Goal: Transaction & Acquisition: Purchase product/service

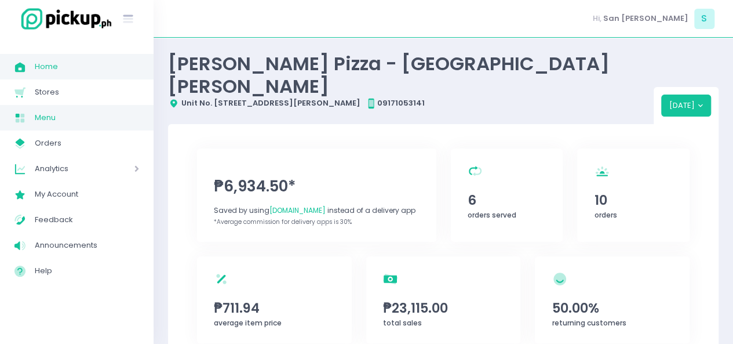
click at [41, 124] on span "Menu" at bounding box center [87, 117] width 104 height 15
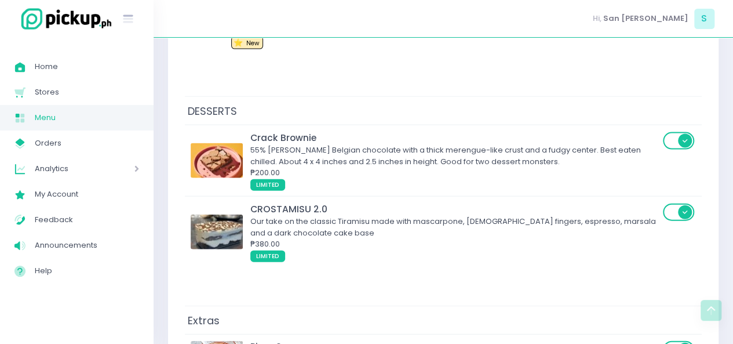
scroll to position [5585, 0]
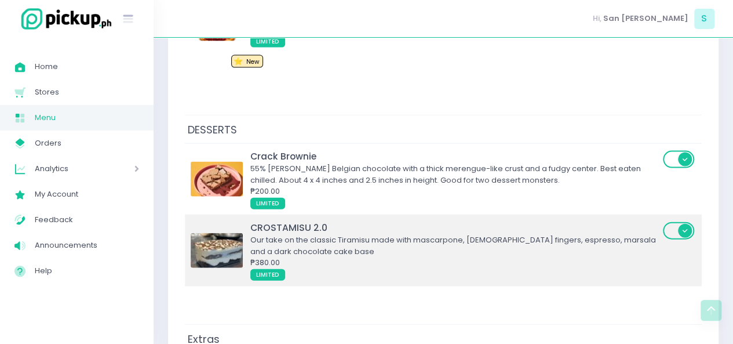
click at [574, 221] on div "CROSTAMISU 2.0" at bounding box center [454, 227] width 409 height 13
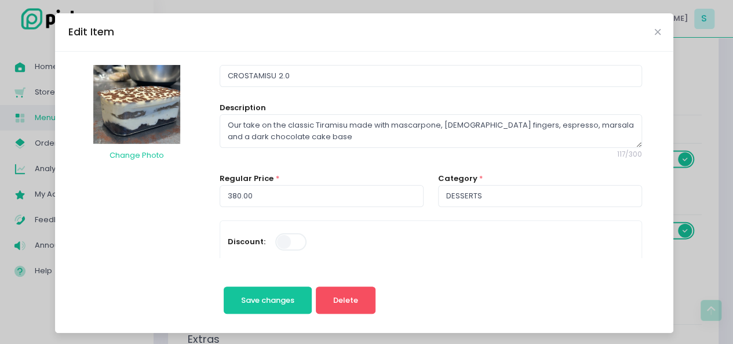
scroll to position [219, 0]
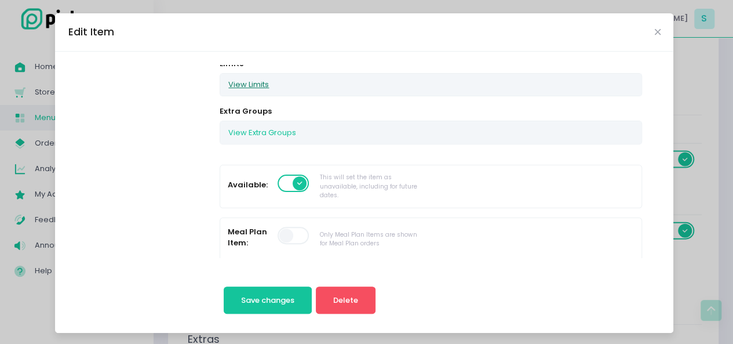
click at [228, 82] on button "View Limits" at bounding box center [248, 85] width 57 height 22
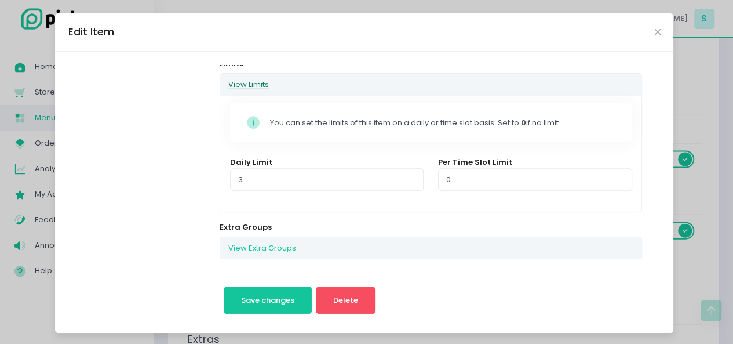
click at [228, 82] on button "View Limits" at bounding box center [248, 85] width 57 height 22
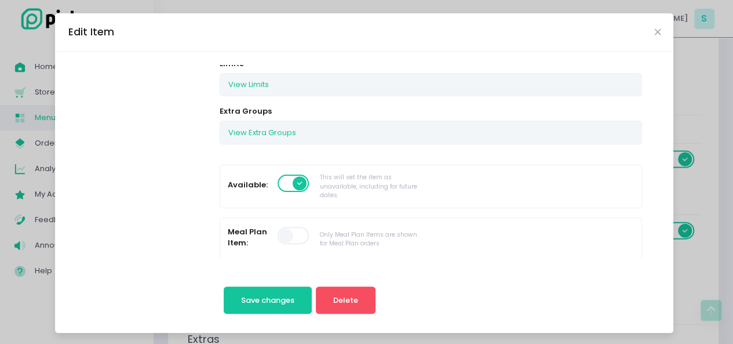
click at [16, 305] on div "Edit Item Change Photo CROSTAMISU 2.0 Description Our take on the classic Tiram…" at bounding box center [366, 172] width 733 height 344
